Goal: Contribute content: Contribute content

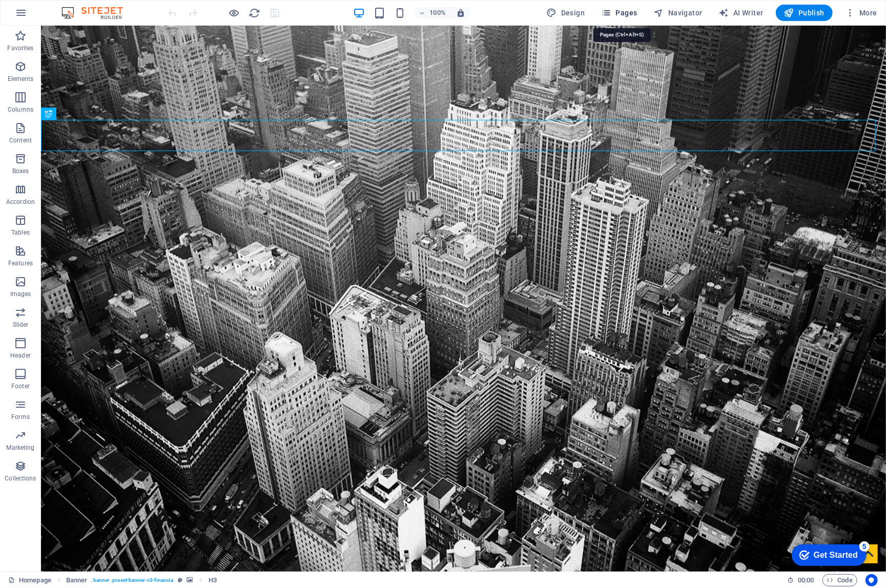
click at [619, 10] on span "Pages" at bounding box center [619, 13] width 36 height 10
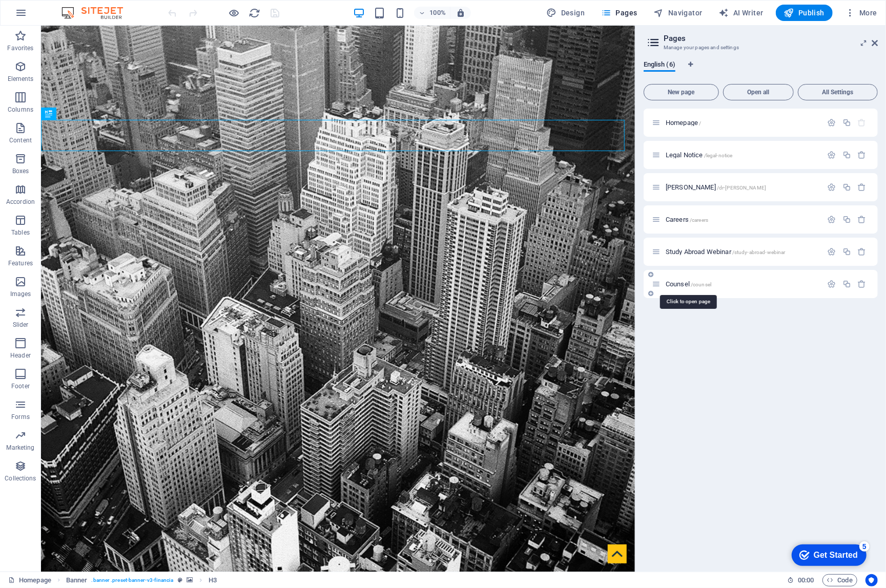
click at [664, 284] on span "Counsel /counsel" at bounding box center [688, 284] width 46 height 8
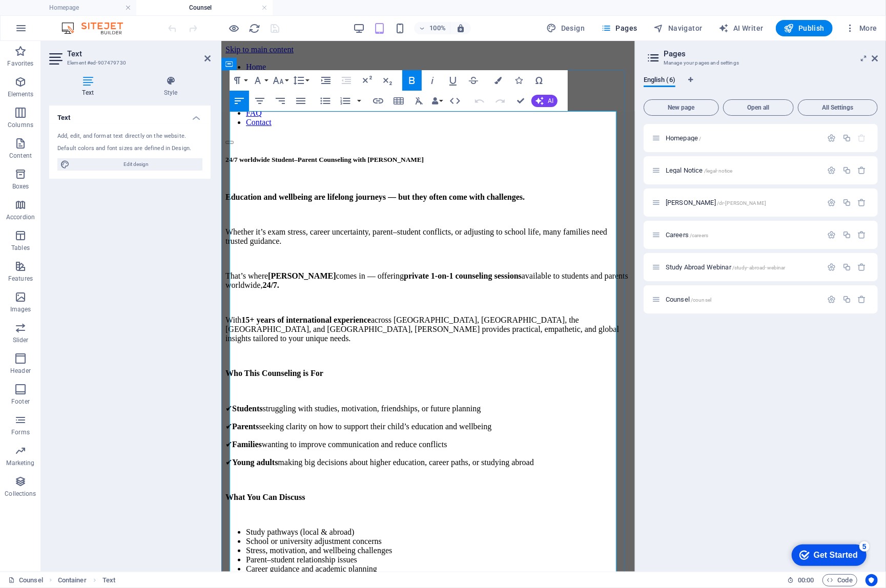
drag, startPoint x: 583, startPoint y: 117, endPoint x: 477, endPoint y: 115, distance: 106.1
click at [477, 155] on h5 "24/7 worldwide Student–Parent Counseling with [PERSON_NAME]" at bounding box center [427, 159] width 405 height 8
click at [379, 103] on icon "button" at bounding box center [378, 101] width 12 height 12
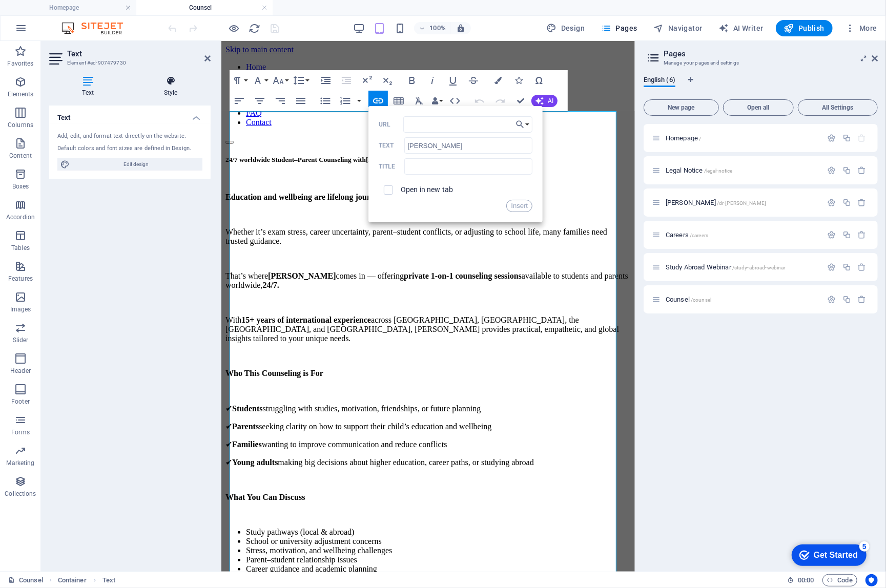
click at [169, 85] on icon at bounding box center [171, 81] width 80 height 10
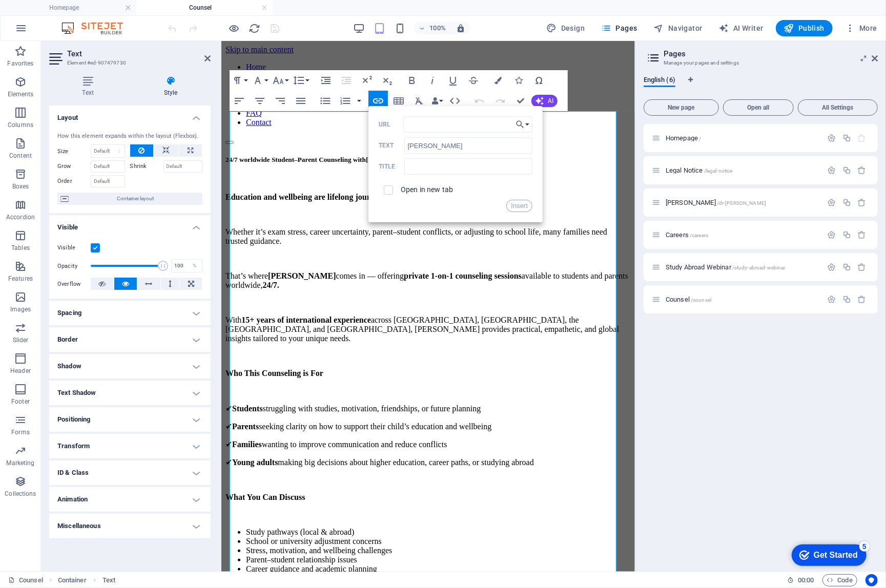
click at [169, 85] on icon at bounding box center [171, 81] width 80 height 10
click at [208, 60] on icon at bounding box center [207, 58] width 6 height 8
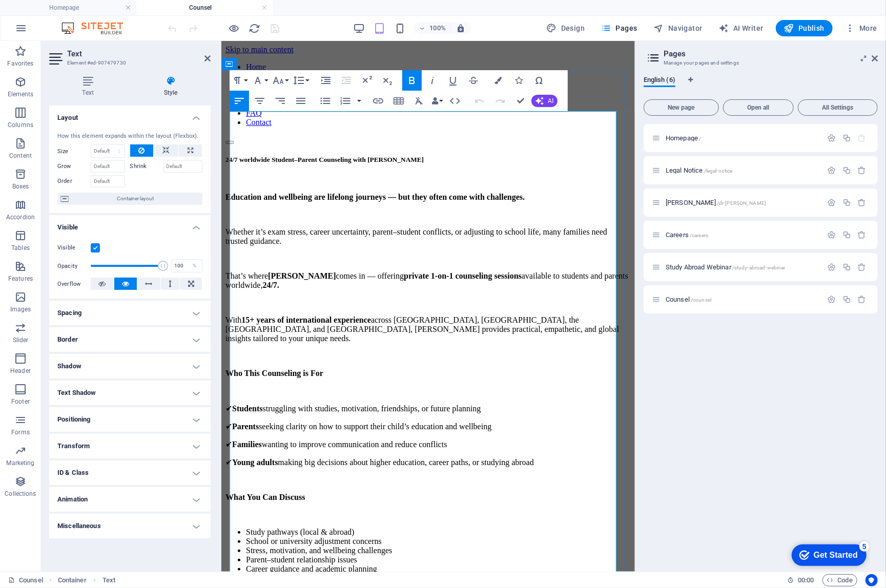
drag, startPoint x: 585, startPoint y: 119, endPoint x: 479, endPoint y: 115, distance: 105.6
click at [479, 155] on h5 "24/7 worldwide Student–Parent Counseling with [PERSON_NAME]" at bounding box center [427, 159] width 405 height 8
click at [379, 102] on icon "button" at bounding box center [378, 101] width 12 height 12
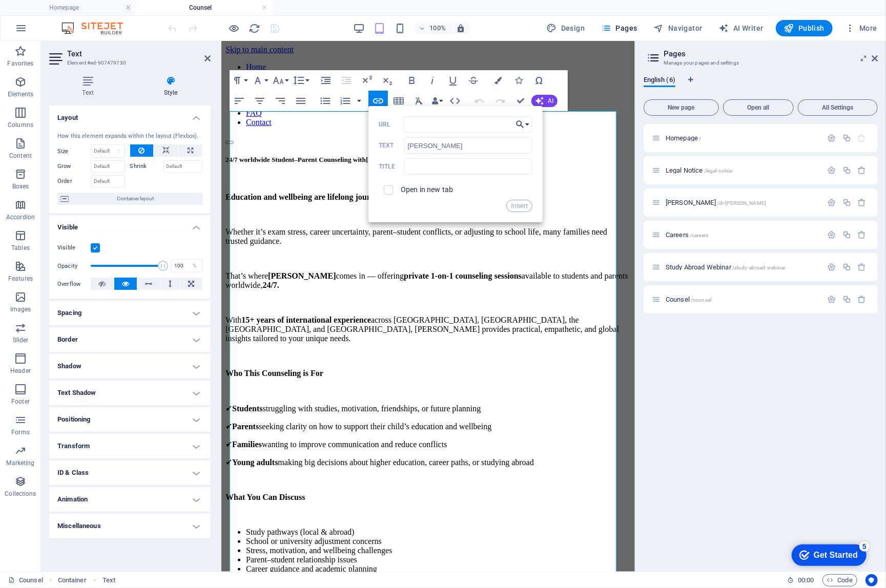
click at [528, 124] on button "Choose Link" at bounding box center [522, 124] width 19 height 16
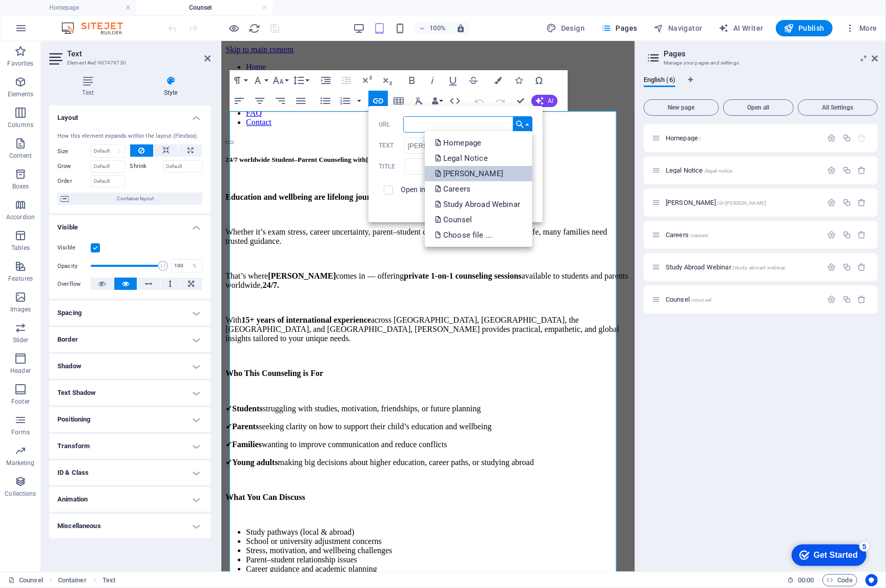
click at [502, 171] on p "[PERSON_NAME]" at bounding box center [470, 173] width 70 height 15
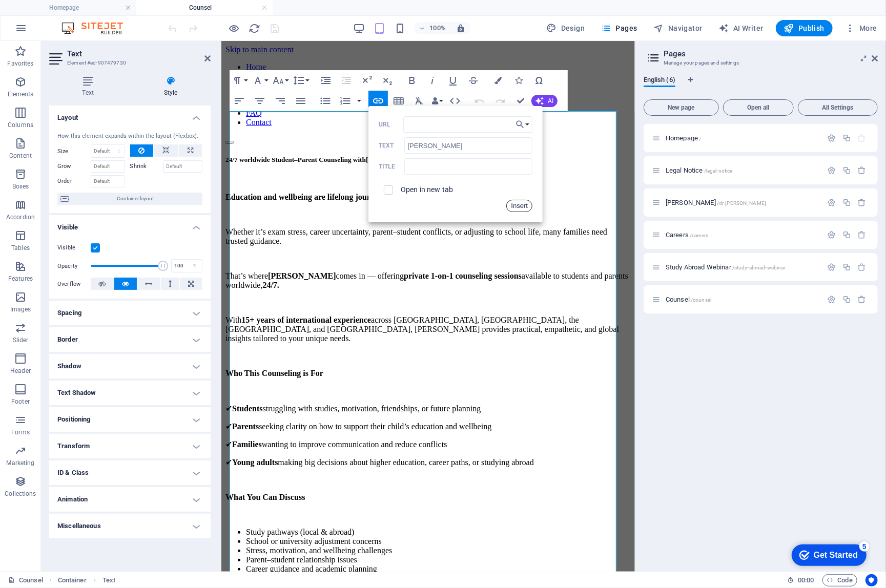
click at [519, 206] on button "Insert" at bounding box center [519, 206] width 26 height 12
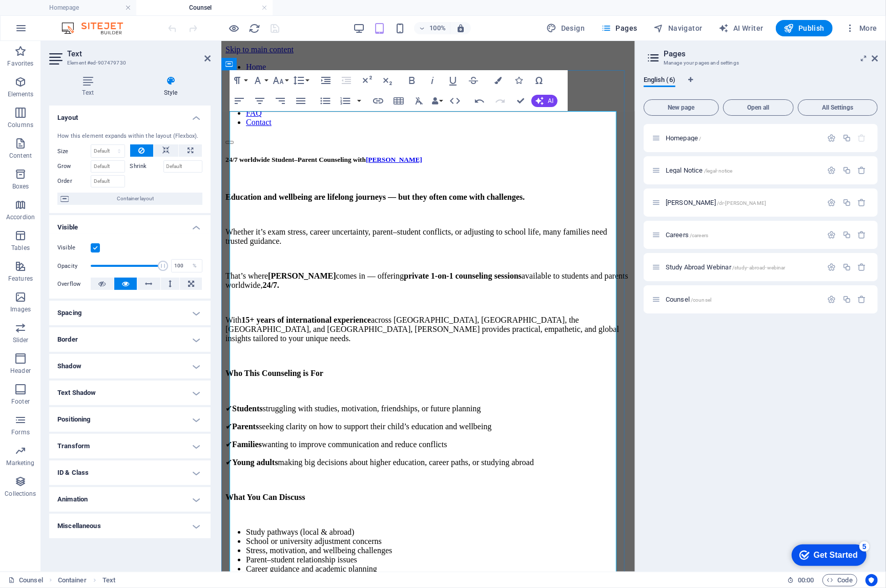
click at [535, 271] on p "That’s where [PERSON_NAME] comes in — offering private 1-on-1 counseling sessio…" at bounding box center [427, 280] width 405 height 18
click at [207, 61] on icon at bounding box center [207, 58] width 6 height 8
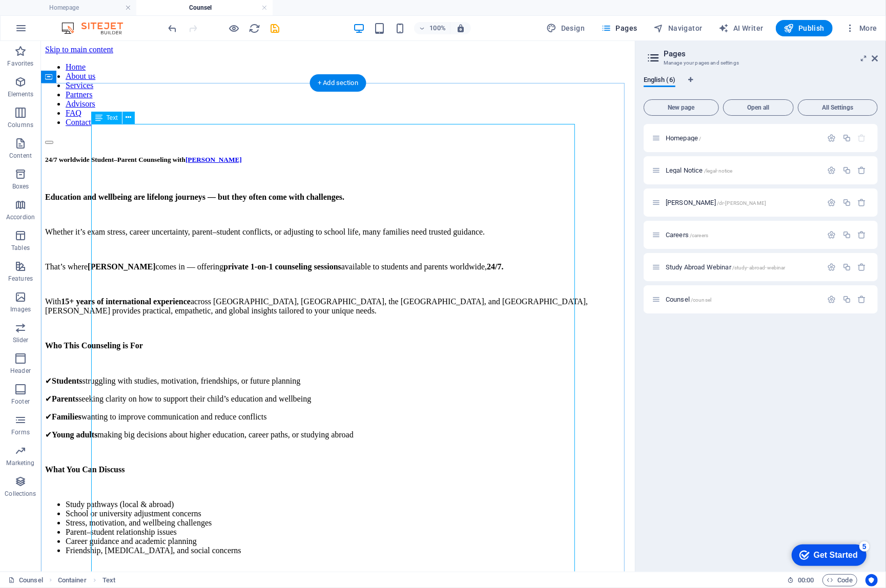
click at [278, 33] on icon "save" at bounding box center [275, 29] width 12 height 12
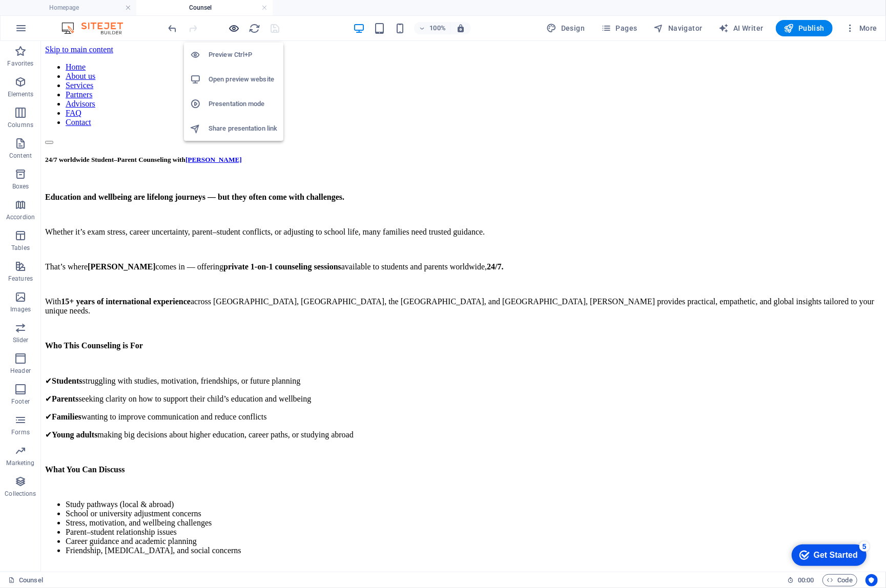
click at [231, 32] on icon "button" at bounding box center [234, 29] width 12 height 12
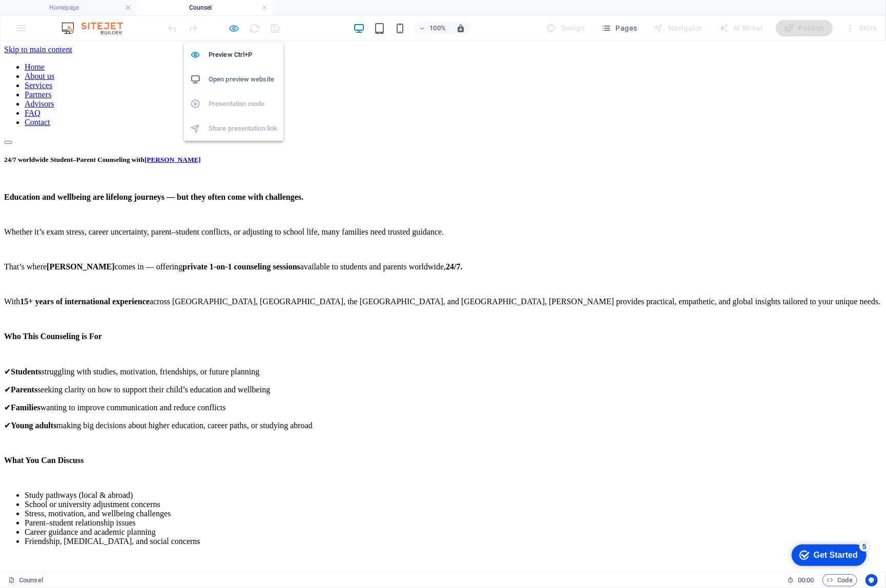
click at [233, 30] on icon "button" at bounding box center [234, 29] width 12 height 12
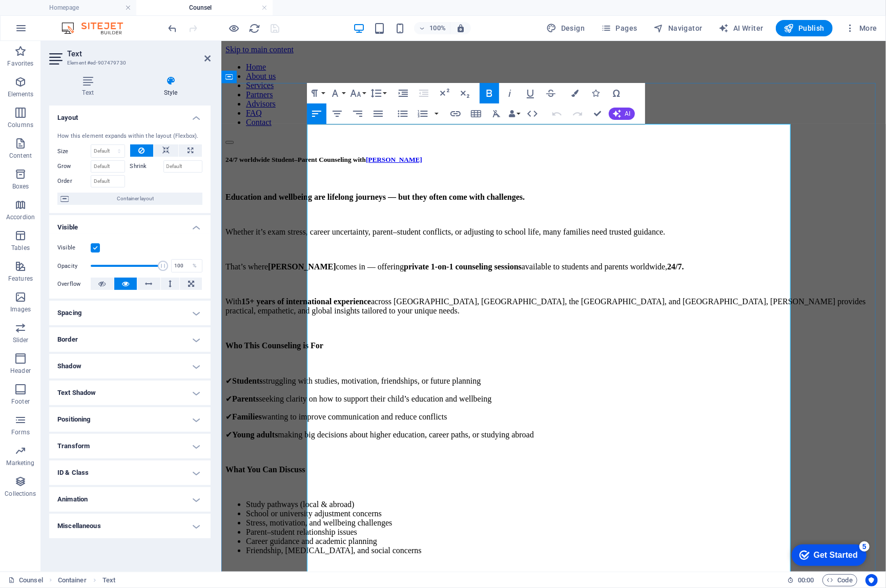
click at [422, 155] on span "[PERSON_NAME]" at bounding box center [393, 159] width 56 height 8
drag, startPoint x: 723, startPoint y: 134, endPoint x: 599, endPoint y: 134, distance: 124.5
click at [599, 155] on h5 "24/7 worldwide Student–Parent Counseling with [PERSON_NAME]" at bounding box center [553, 159] width 656 height 8
click at [574, 90] on icon "button" at bounding box center [575, 93] width 7 height 7
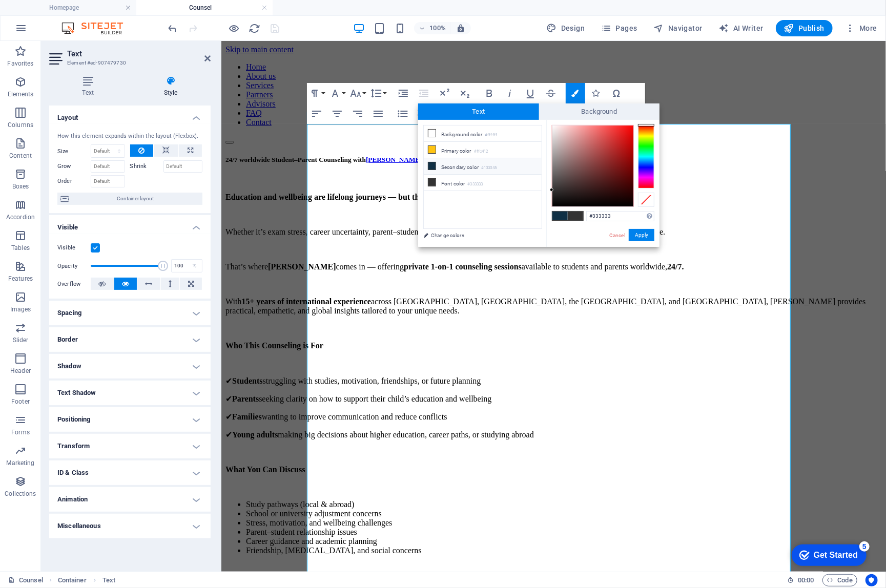
click at [481, 114] on span "Text" at bounding box center [478, 111] width 121 height 16
click at [644, 164] on div at bounding box center [646, 157] width 16 height 64
click at [648, 161] on div at bounding box center [646, 157] width 16 height 64
click at [649, 163] on div at bounding box center [646, 163] width 16 height 3
click at [612, 139] on div at bounding box center [592, 166] width 81 height 81
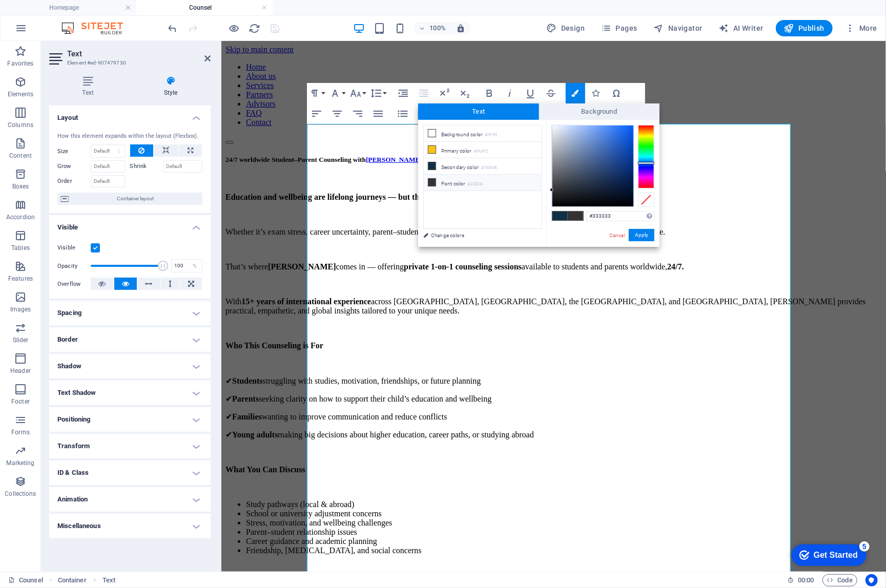
type input "#356ed1"
click at [645, 233] on button "Apply" at bounding box center [642, 235] width 26 height 12
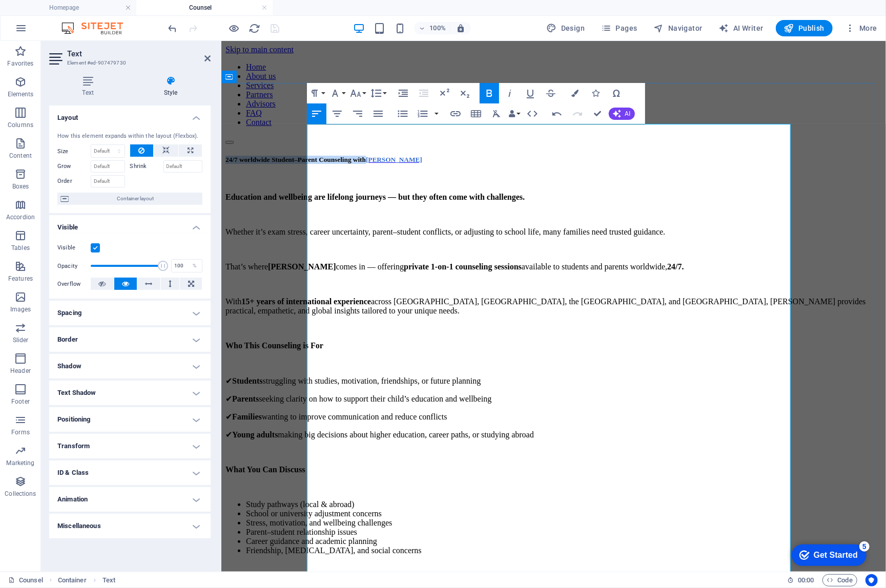
click at [664, 297] on p "With 15+ years of international experience across [GEOGRAPHIC_DATA], [GEOGRAPHI…" at bounding box center [553, 306] width 656 height 18
click at [205, 54] on icon at bounding box center [207, 58] width 6 height 8
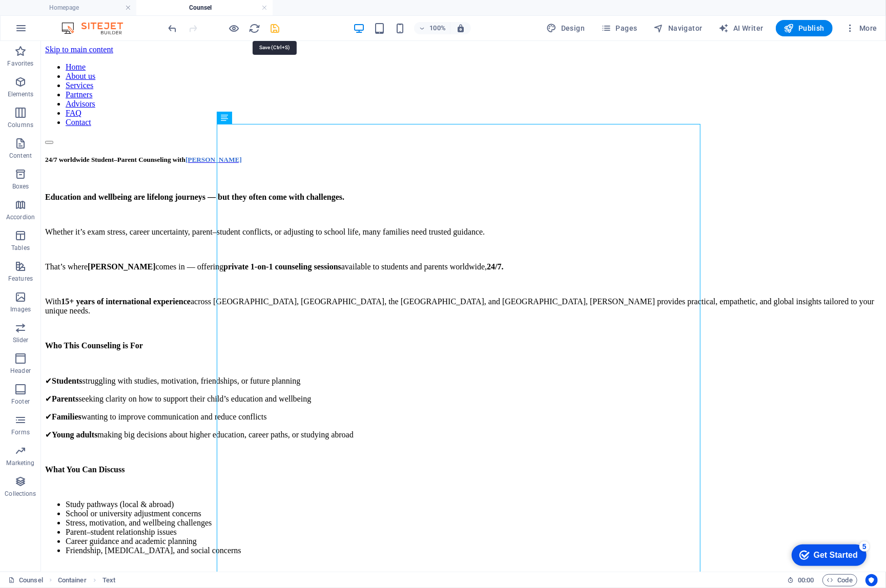
click at [272, 29] on icon "save" at bounding box center [275, 29] width 12 height 12
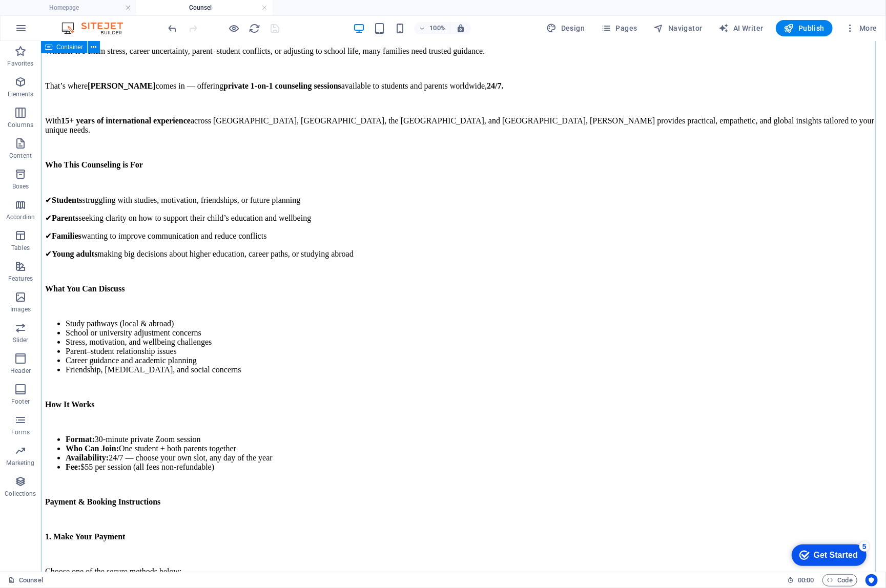
scroll to position [181, 0]
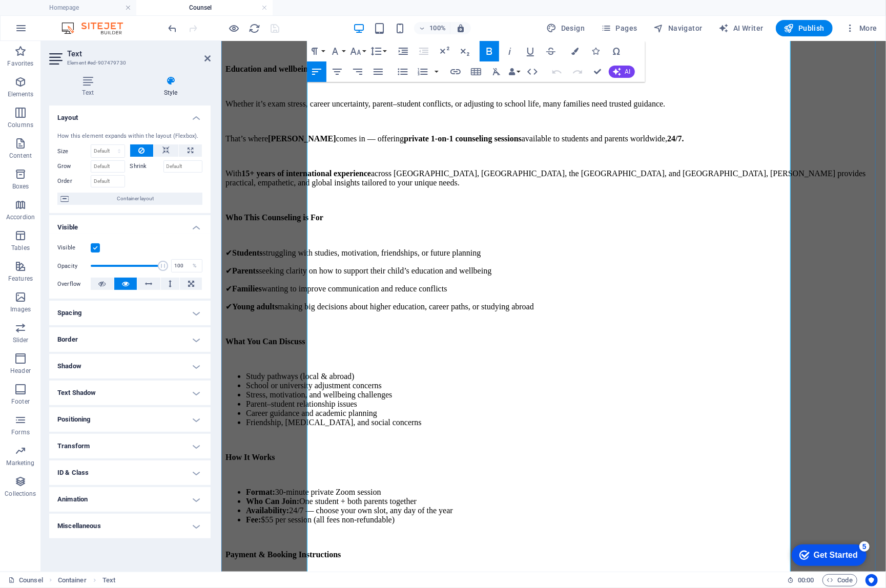
scroll to position [130, 0]
click at [337, 441] on span "Fee: $55 per session (all fees non-refundable)" at bounding box center [319, 517] width 149 height 9
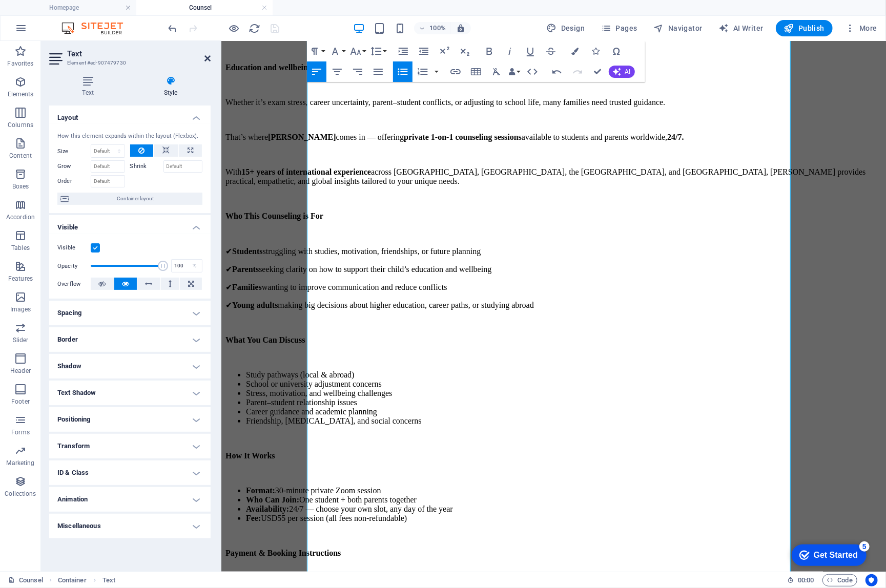
click at [206, 56] on icon at bounding box center [207, 58] width 6 height 8
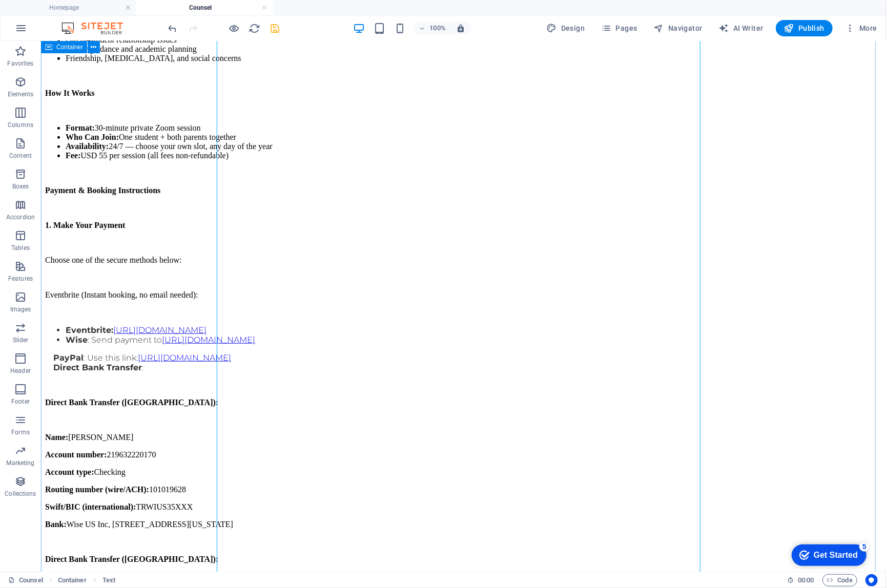
scroll to position [506, 0]
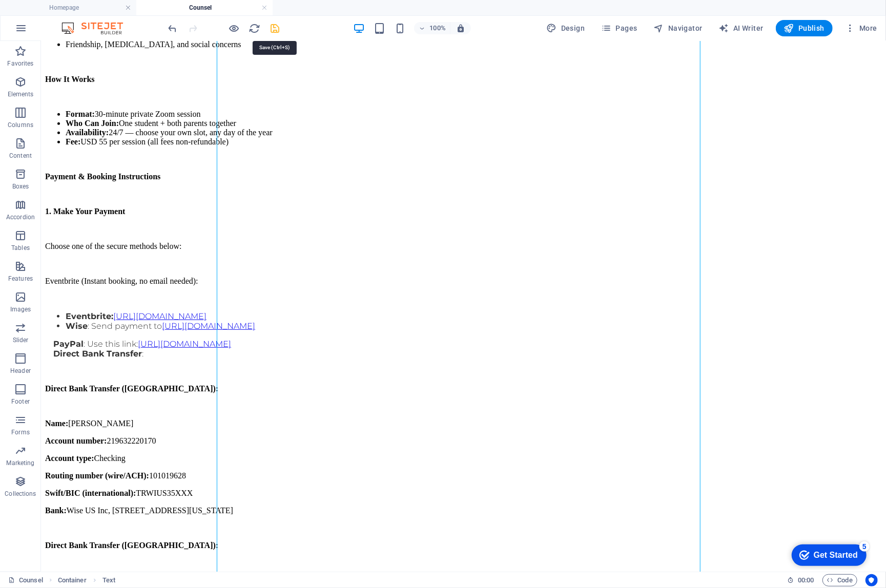
click at [271, 24] on icon "save" at bounding box center [275, 29] width 12 height 12
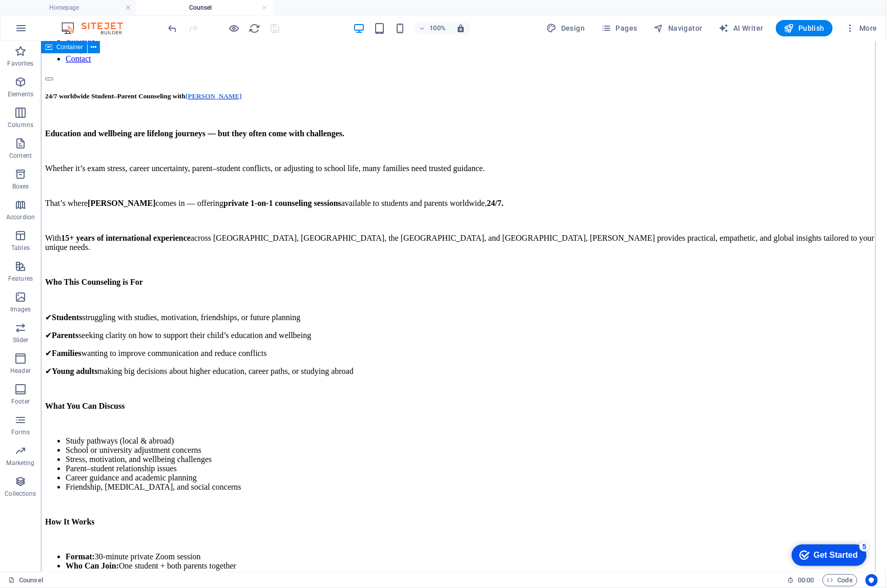
scroll to position [0, 0]
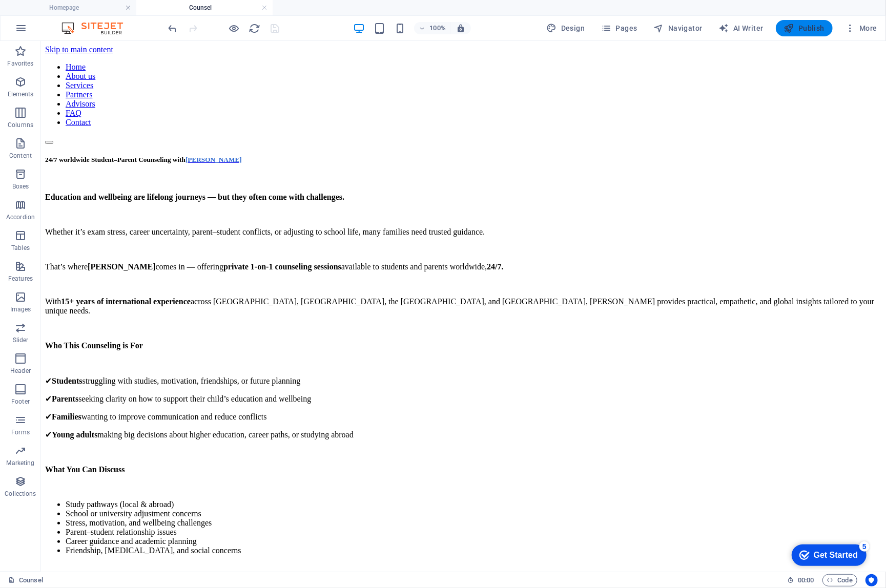
click at [664, 30] on span "Publish" at bounding box center [804, 28] width 40 height 10
